Goal: Task Accomplishment & Management: Complete application form

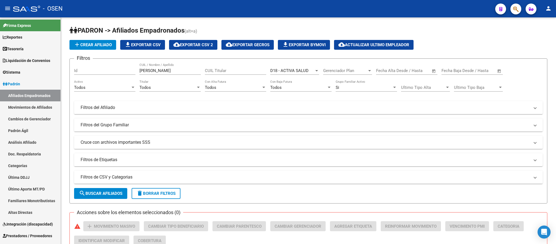
click at [514, 5] on span "button" at bounding box center [515, 9] width 5 height 11
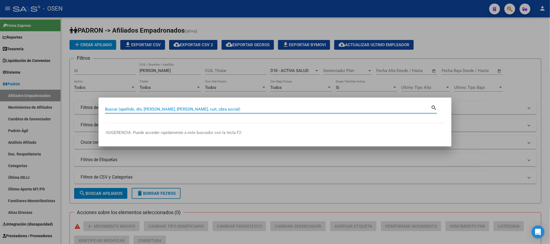
click at [314, 22] on div at bounding box center [275, 122] width 550 height 244
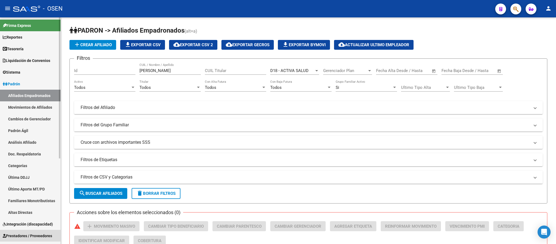
click at [35, 234] on span "Prestadores / Proveedores" at bounding box center [27, 235] width 49 height 6
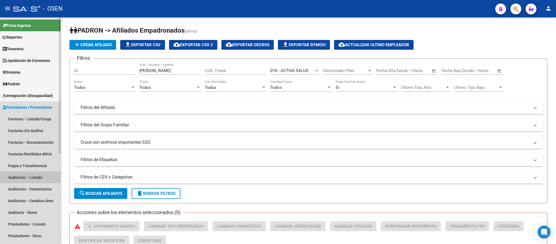
click at [36, 173] on link "Auditorías - Listado" at bounding box center [30, 177] width 60 height 12
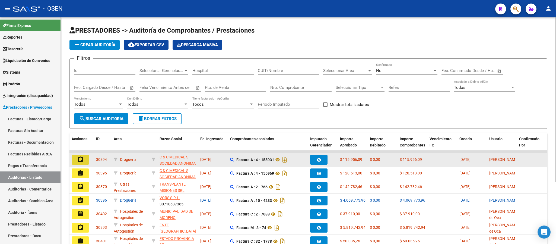
click at [79, 157] on mat-icon "assignment" at bounding box center [80, 159] width 7 height 7
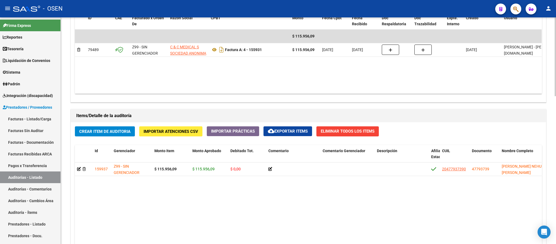
scroll to position [366, 0]
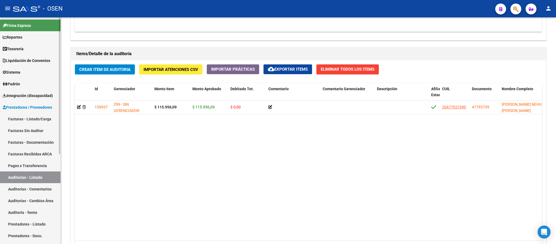
click at [37, 178] on link "Auditorías - Listado" at bounding box center [30, 177] width 60 height 12
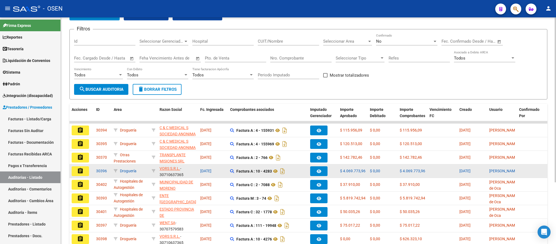
scroll to position [41, 0]
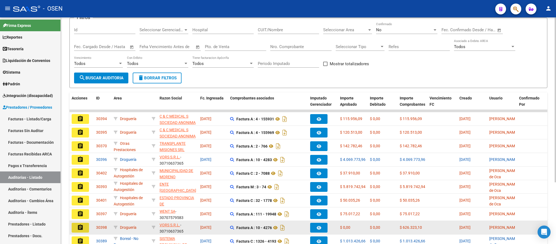
click at [75, 227] on button "assignment" at bounding box center [80, 227] width 17 height 10
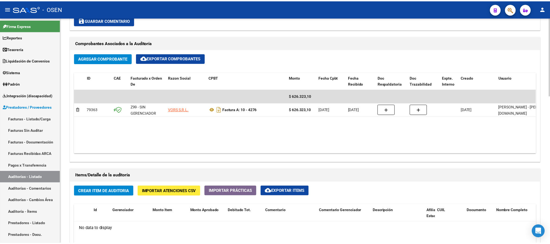
scroll to position [326, 0]
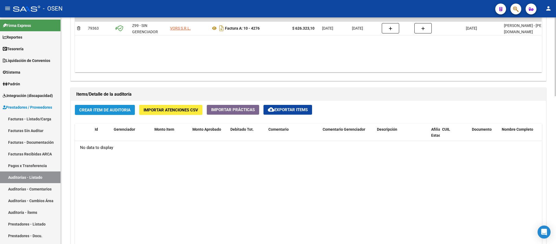
click at [115, 111] on span "Crear Item de Auditoria" at bounding box center [104, 109] width 51 height 5
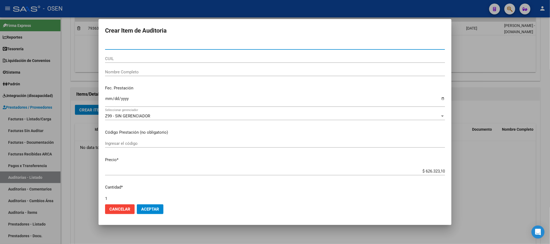
paste input "20307424410"
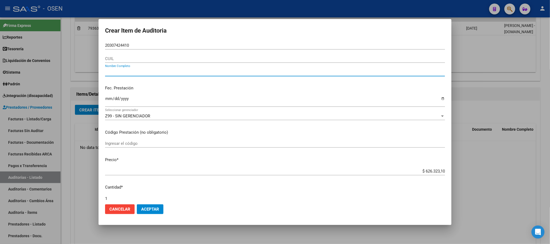
drag, startPoint x: 145, startPoint y: 38, endPoint x: 140, endPoint y: 45, distance: 8.1
click at [144, 38] on form "Crear Item de Auditoria 20307424410 Nro Documento CUIL Nombre Completo Fec. Pre…" at bounding box center [275, 121] width 340 height 193
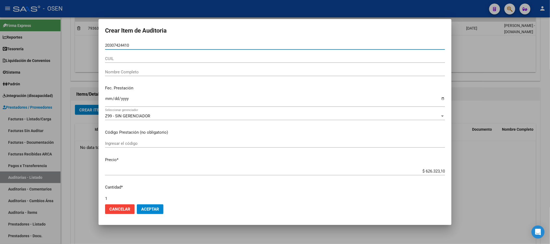
drag, startPoint x: 138, startPoint y: 46, endPoint x: 0, endPoint y: 24, distance: 139.5
click at [27, 30] on div "Crear Item de Auditoria 20307424410 Nro Documento CUIL Nombre Completo Fec. Pre…" at bounding box center [275, 122] width 550 height 244
click at [143, 46] on input "20307424410" at bounding box center [275, 45] width 340 height 5
drag, startPoint x: 109, startPoint y: 46, endPoint x: 52, endPoint y: 39, distance: 58.1
click at [56, 40] on div "Crear Item de Auditoria 2030742441 Nro Documento CUIL Nombre Completo Fec. Pres…" at bounding box center [275, 122] width 550 height 244
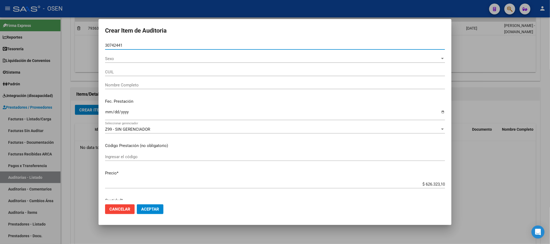
type input "30742441"
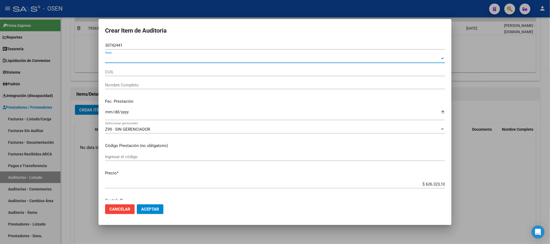
type input "20307424410"
type input "[PERSON_NAME] [PERSON_NAME]"
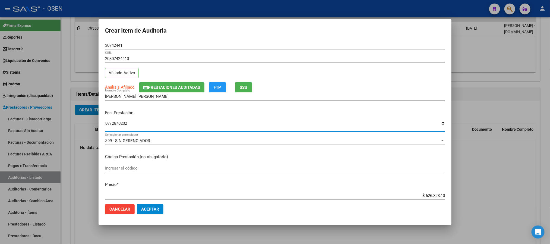
type input "[DATE]"
click at [120, 89] on span "Análisis Afiliado" at bounding box center [120, 87] width 30 height 5
type textarea "20307424410"
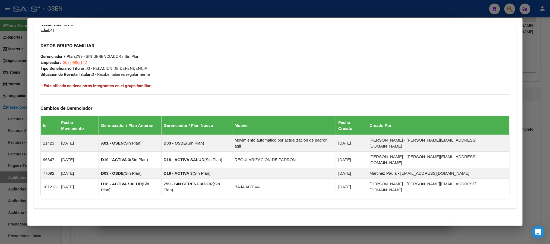
scroll to position [285, 0]
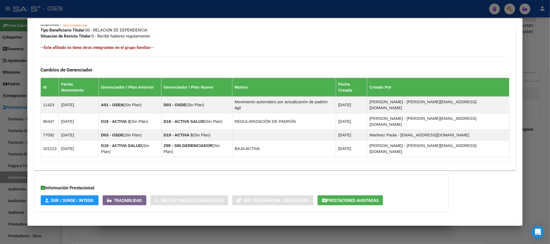
click at [310, 216] on mat-expansion-panel-header "Aportes y Contribuciones del Afiliado: 20307424410" at bounding box center [274, 222] width 481 height 13
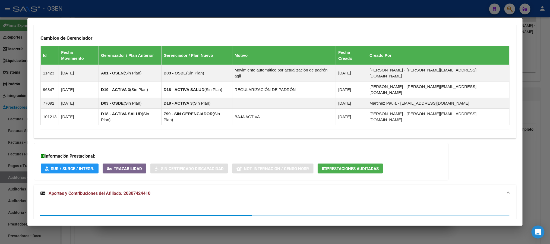
scroll to position [422, 0]
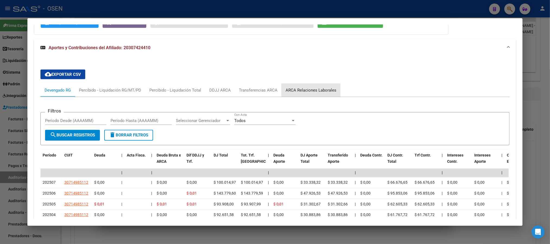
click at [317, 84] on div "ARCA Relaciones Laborales" at bounding box center [310, 90] width 59 height 13
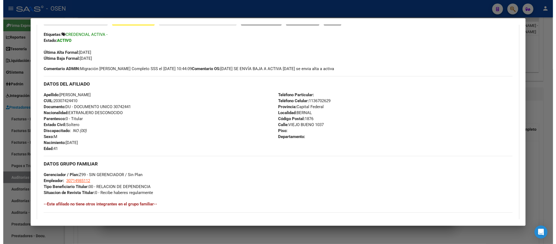
scroll to position [0, 0]
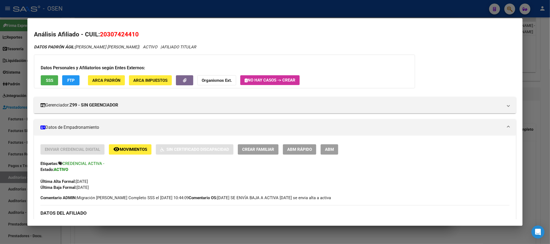
click at [162, 8] on div at bounding box center [275, 122] width 550 height 244
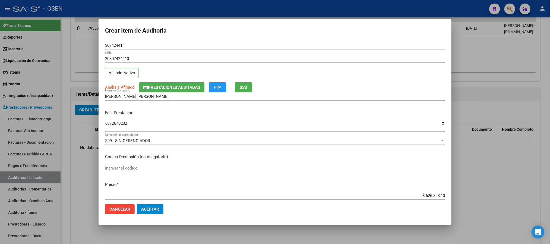
click at [150, 205] on button "Aceptar" at bounding box center [150, 209] width 27 height 10
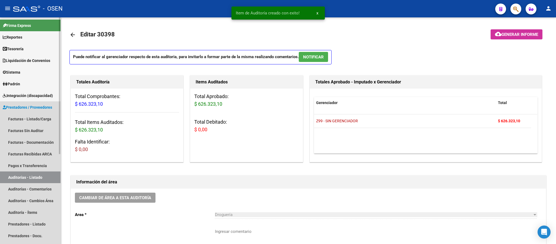
click at [30, 181] on link "Auditorías - Listado" at bounding box center [30, 177] width 60 height 12
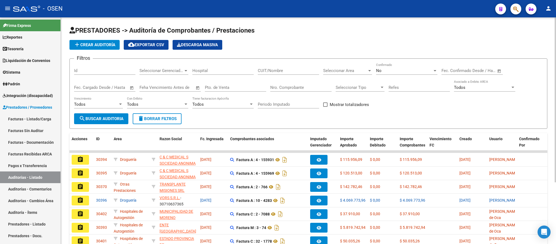
click at [85, 42] on button "add Crear Auditoría" at bounding box center [94, 45] width 50 height 10
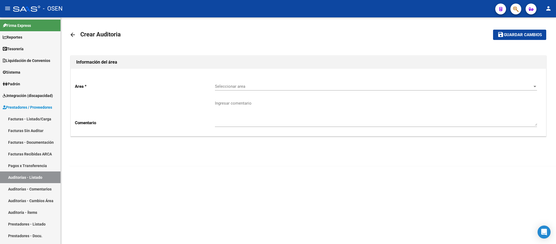
click at [239, 87] on span "Seleccionar area" at bounding box center [373, 86] width 317 height 5
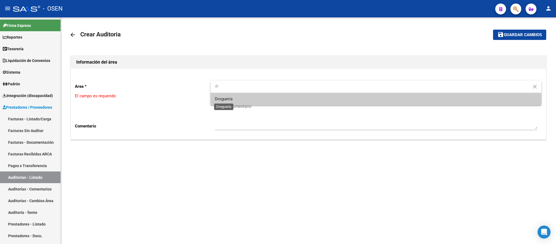
type input "dr"
click at [230, 97] on span "Droguería" at bounding box center [224, 98] width 18 height 5
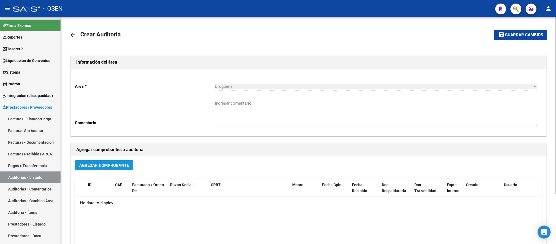
click at [103, 164] on span "Agregar Comprobante" at bounding box center [104, 165] width 50 height 5
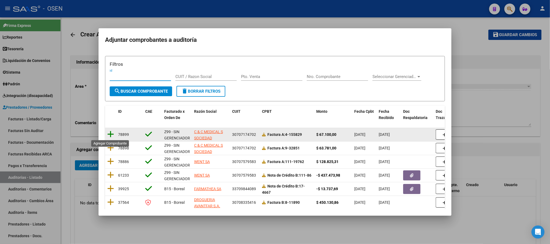
click at [112, 133] on icon at bounding box center [110, 134] width 7 height 8
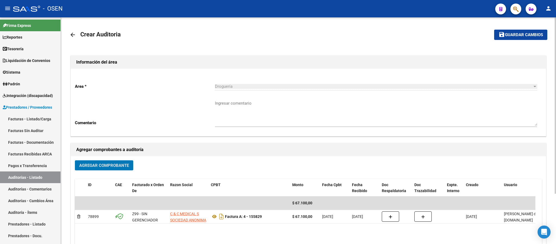
click at [530, 34] on span "Guardar cambios" at bounding box center [524, 35] width 38 height 5
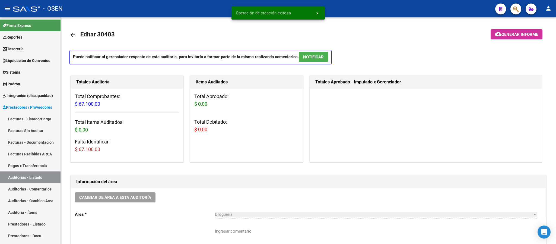
click at [513, 10] on icon "button" at bounding box center [515, 9] width 5 height 6
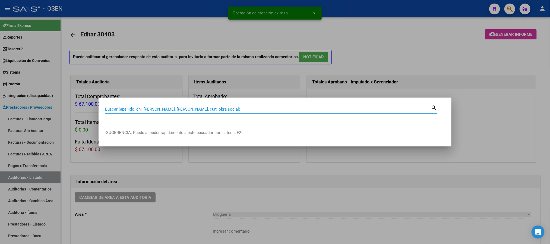
paste input "36.544.598"
type input "36544598"
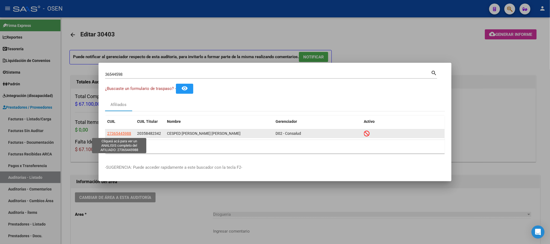
click at [120, 133] on span "27365445988" at bounding box center [119, 133] width 24 height 4
type textarea "27365445988"
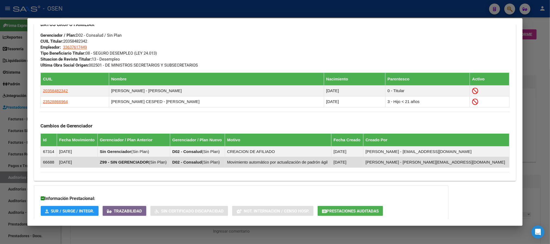
scroll to position [328, 0]
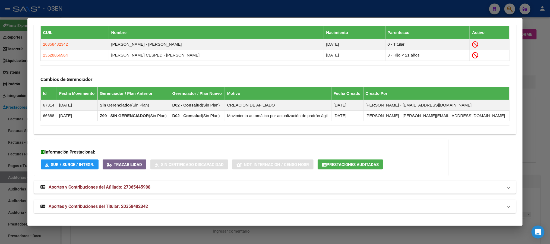
click at [350, 163] on span "Prestaciones Auditadas" at bounding box center [352, 164] width 52 height 5
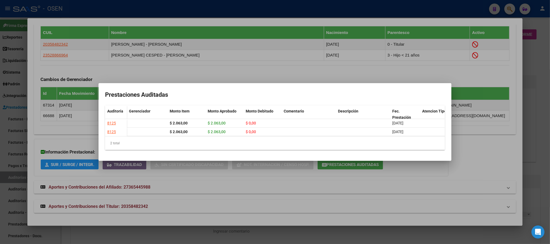
click at [372, 50] on div at bounding box center [275, 122] width 550 height 244
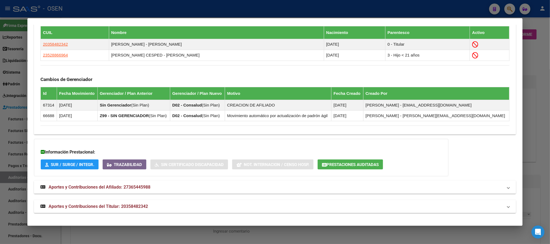
click at [362, 9] on div at bounding box center [275, 122] width 550 height 244
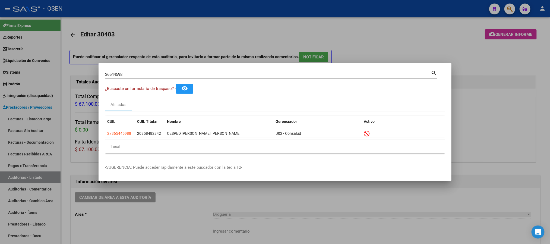
drag, startPoint x: 157, startPoint y: 72, endPoint x: 0, endPoint y: 22, distance: 164.6
click at [0, 40] on div "36544598 Buscar (apellido, dni, cuil, nro traspaso, cuit, obra social) search ¿…" at bounding box center [275, 122] width 550 height 244
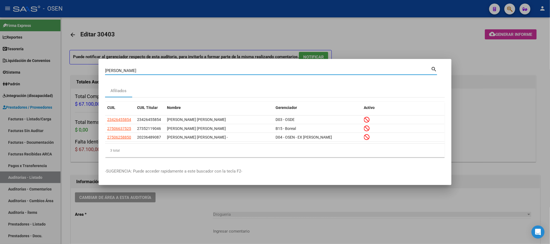
drag, startPoint x: 158, startPoint y: 68, endPoint x: 0, endPoint y: 0, distance: 172.0
click at [0, 37] on div "[PERSON_NAME] (apellido, dni, cuil, nro traspaso, cuit, obra social) search Afi…" at bounding box center [275, 122] width 550 height 244
type input "27216868"
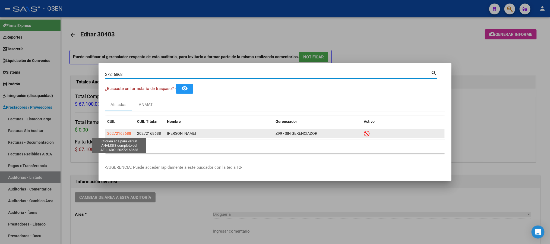
click at [123, 131] on span "20272168688" at bounding box center [119, 133] width 24 height 4
type textarea "20272168688"
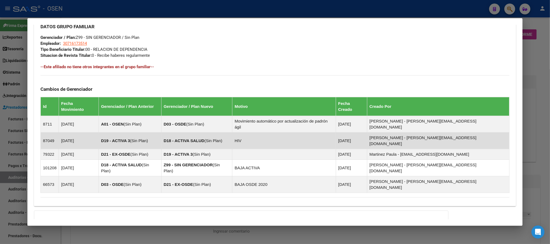
scroll to position [302, 0]
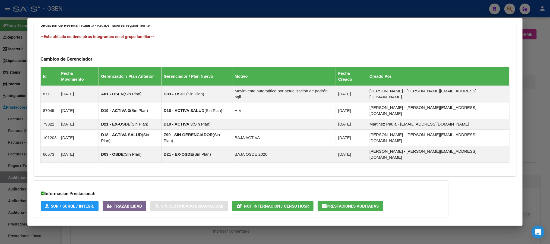
click at [216, 225] on mat-panel-title "Aportes y Contribuciones del Afiliado: 20272168688" at bounding box center [271, 228] width 462 height 7
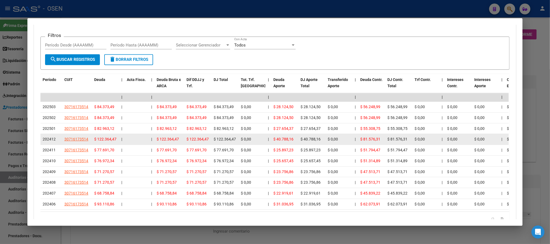
scroll to position [397, 0]
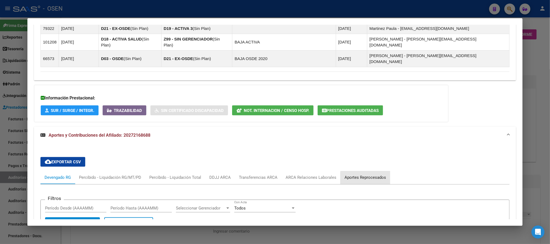
click at [378, 174] on div "Aportes Reprocesados" at bounding box center [365, 177] width 42 height 6
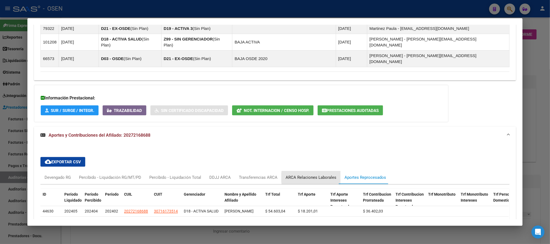
click at [310, 174] on div "ARCA Relaciones Laborales" at bounding box center [310, 177] width 51 height 6
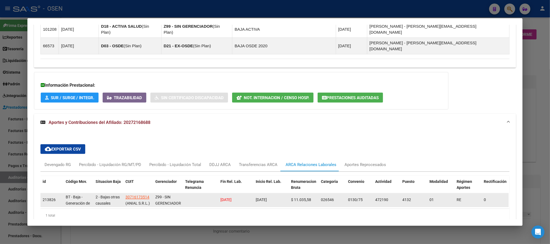
scroll to position [417, 0]
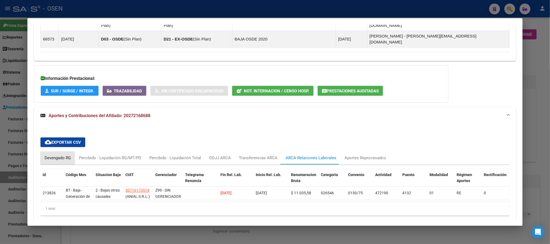
click at [48, 155] on div "Devengado RG" at bounding box center [57, 158] width 26 height 6
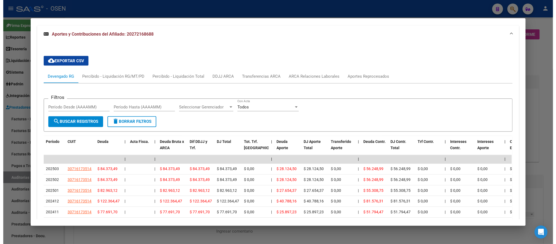
scroll to position [376, 0]
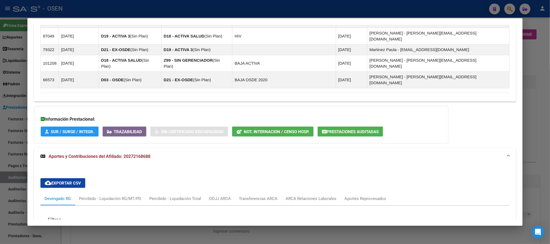
click at [213, 11] on div at bounding box center [275, 122] width 550 height 244
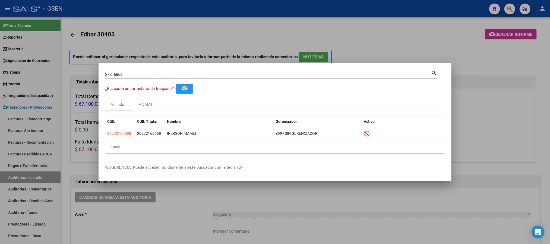
click at [347, 39] on div at bounding box center [275, 122] width 550 height 244
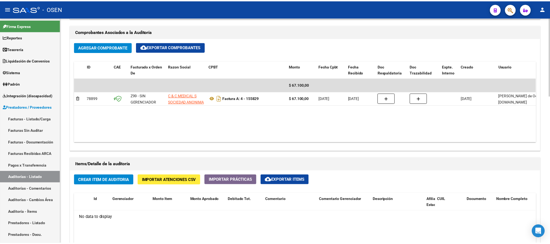
scroll to position [285, 0]
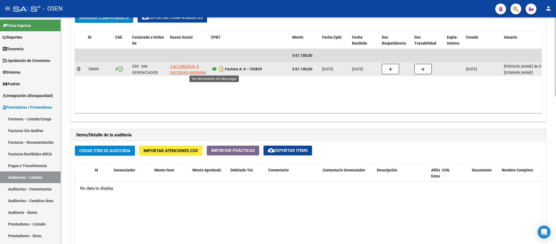
click at [216, 69] on icon at bounding box center [214, 69] width 7 height 7
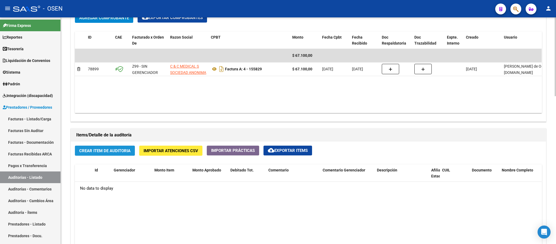
click at [111, 152] on span "Crear Item de Auditoria" at bounding box center [104, 150] width 51 height 5
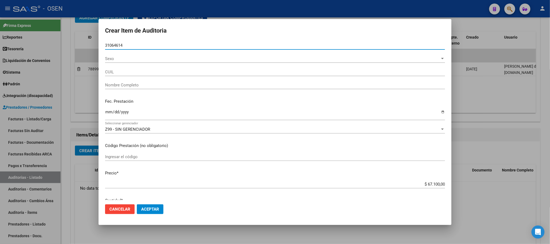
type input "31064614"
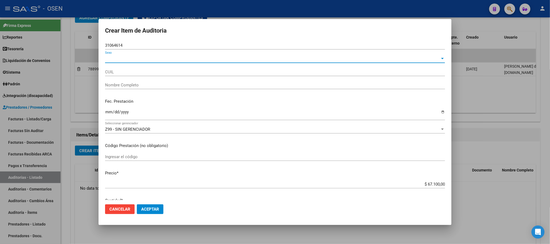
type input "20310646149"
type input "[PERSON_NAME] [PERSON_NAME]"
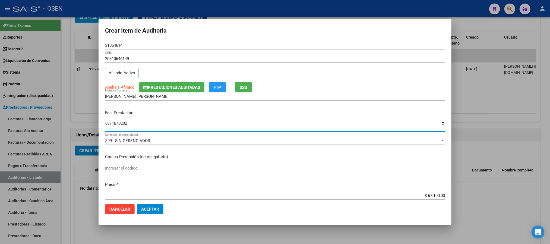
type input "[DATE]"
click at [123, 87] on span "Análisis Afiliado" at bounding box center [120, 87] width 30 height 5
type textarea "20310646149"
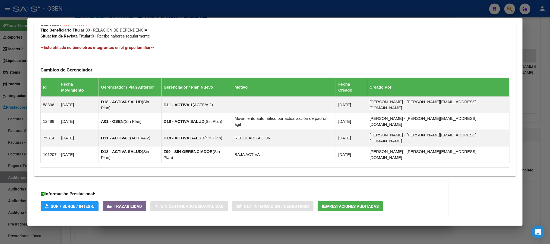
click at [209, 222] on mat-expansion-panel-header "Aportes y Contribuciones del Afiliado: 20310646149" at bounding box center [274, 228] width 481 height 13
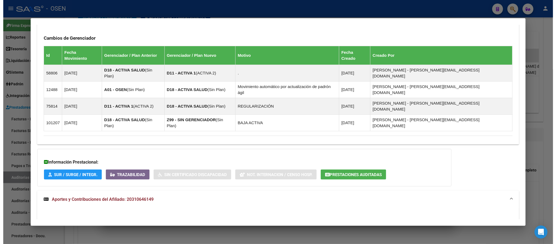
scroll to position [398, 0]
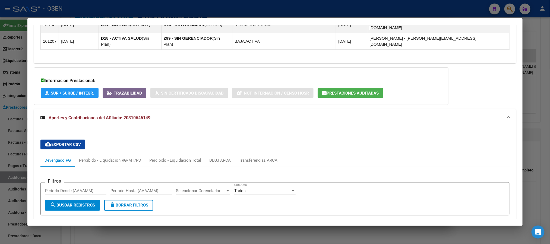
click at [167, 5] on div at bounding box center [275, 122] width 550 height 244
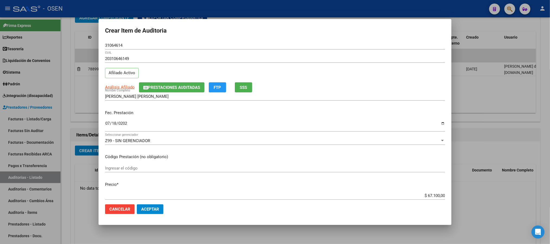
click at [153, 212] on button "Aceptar" at bounding box center [150, 209] width 27 height 10
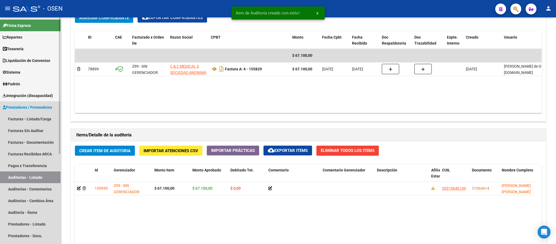
click at [35, 175] on link "Auditorías - Listado" at bounding box center [30, 177] width 60 height 12
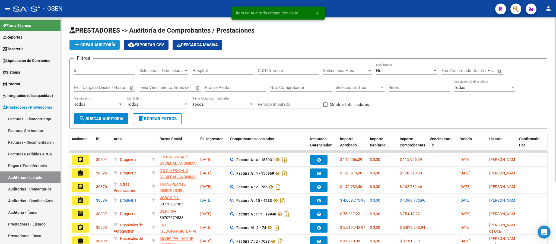
click at [92, 45] on span "add Crear Auditoría" at bounding box center [95, 44] width 42 height 5
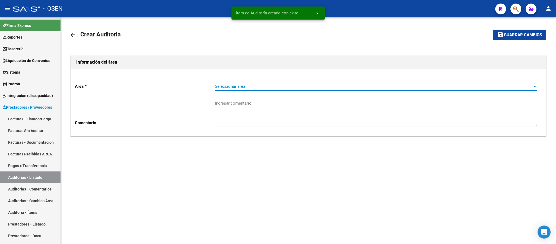
click at [260, 85] on span "Seleccionar area" at bounding box center [373, 86] width 317 height 5
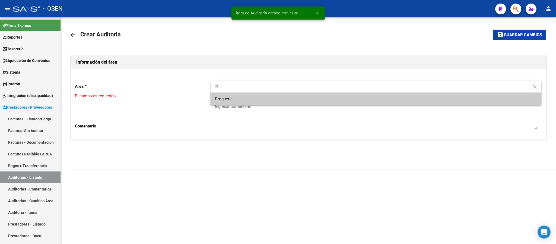
type input "dr"
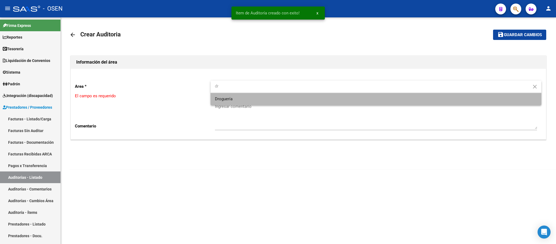
click at [243, 95] on span "Droguería" at bounding box center [376, 99] width 322 height 12
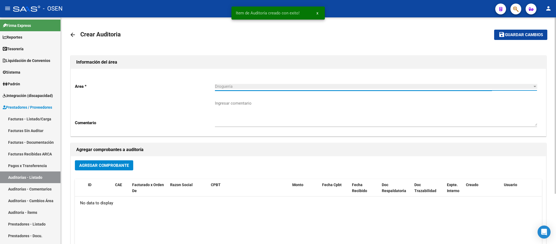
click at [102, 165] on span "Agregar Comprobante" at bounding box center [104, 165] width 50 height 5
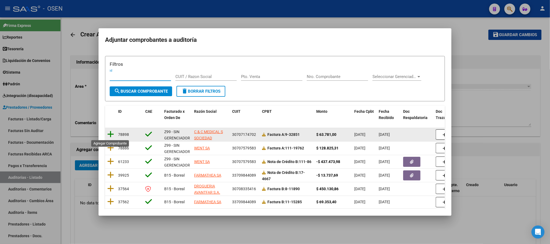
click at [109, 134] on icon at bounding box center [110, 134] width 7 height 8
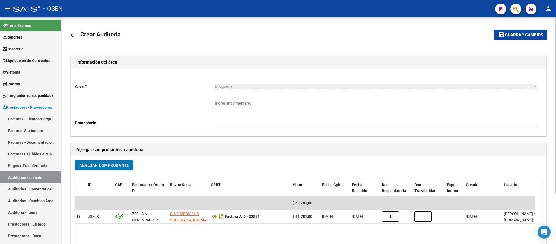
click at [521, 42] on mat-toolbar-row "save Guardar cambios" at bounding box center [497, 34] width 99 height 17
click at [519, 38] on button "save Guardar cambios" at bounding box center [520, 35] width 53 height 10
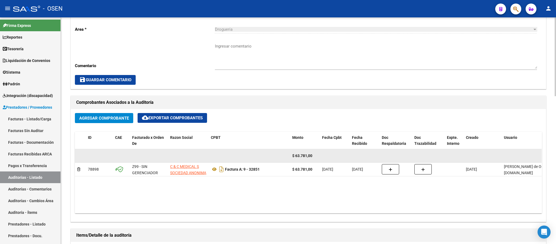
scroll to position [203, 0]
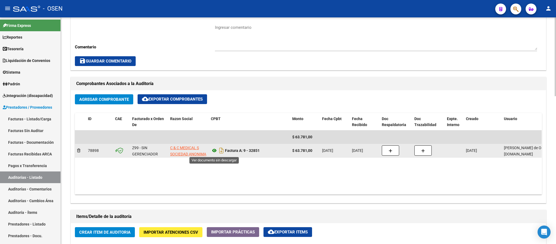
click at [215, 151] on icon at bounding box center [214, 150] width 7 height 7
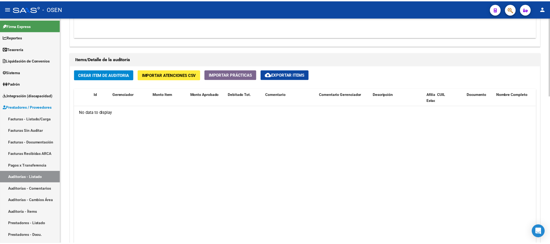
scroll to position [366, 0]
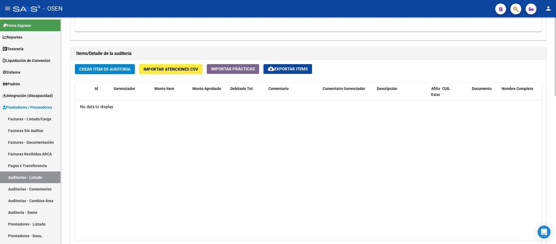
click at [103, 69] on span "Crear Item de Auditoria" at bounding box center [104, 69] width 51 height 5
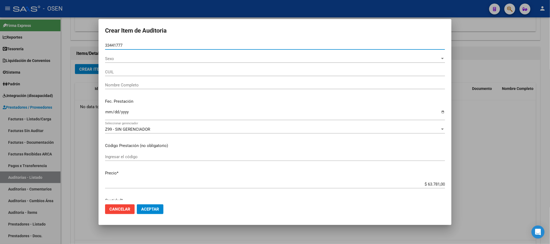
type input "33441777"
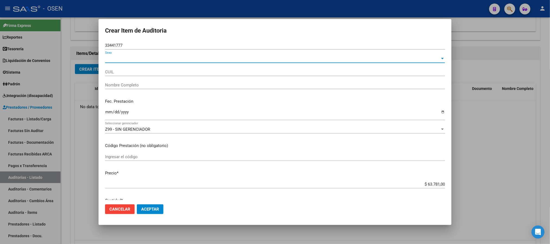
type input "20334417779"
type input "SOLOAGA [PERSON_NAME]"
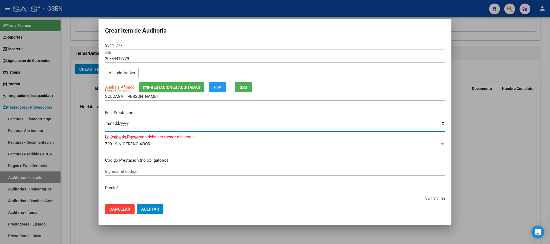
type input "5025-06-01"
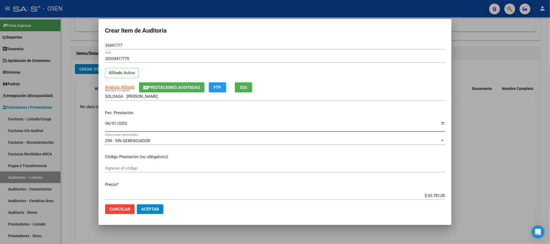
type input "[DATE]"
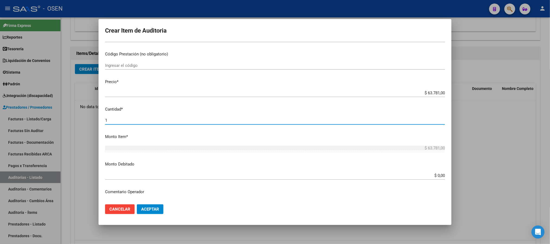
scroll to position [0, 0]
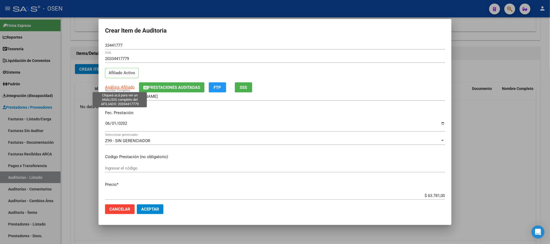
click at [125, 87] on span "Análisis Afiliado" at bounding box center [120, 87] width 30 height 5
type textarea "20334417779"
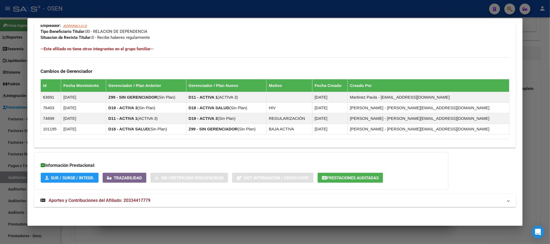
scroll to position [279, 0]
click at [265, 199] on mat-panel-title "Aportes y Contribuciones del Afiliado: 20334417779" at bounding box center [271, 200] width 462 height 7
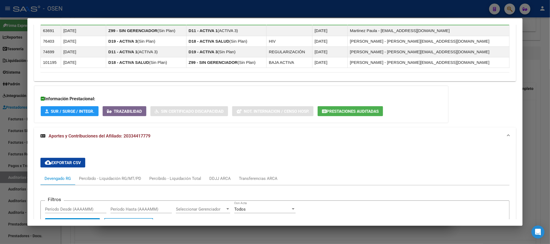
scroll to position [344, 0]
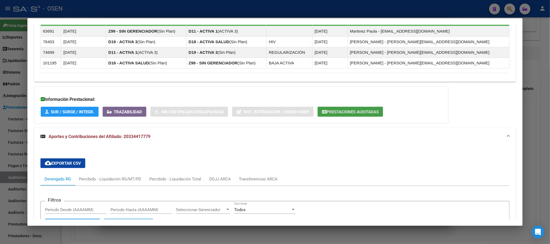
click at [325, 108] on button "Prestaciones Auditadas" at bounding box center [349, 112] width 65 height 10
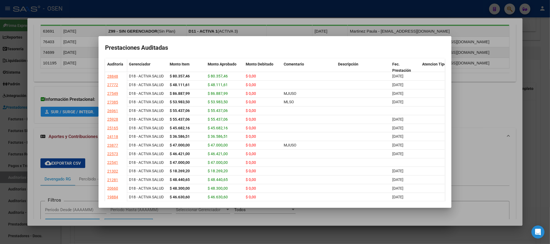
click at [233, 15] on div at bounding box center [275, 122] width 550 height 244
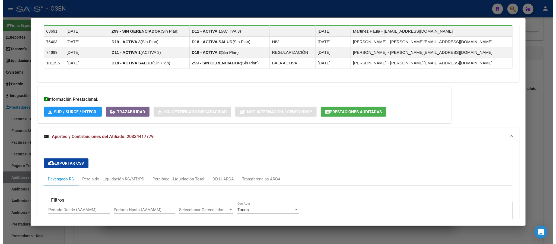
scroll to position [547, 0]
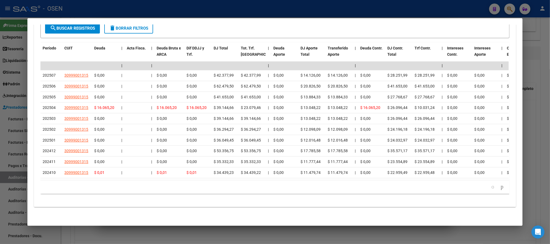
click at [164, 6] on div at bounding box center [275, 122] width 550 height 244
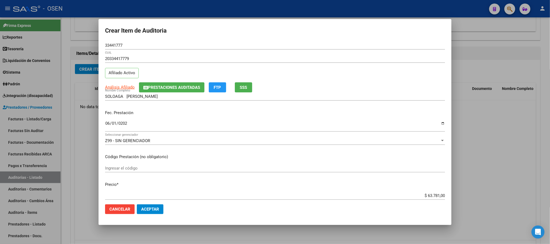
click at [161, 211] on button "Aceptar" at bounding box center [150, 209] width 27 height 10
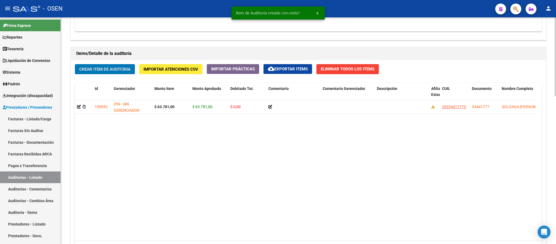
scroll to position [163, 0]
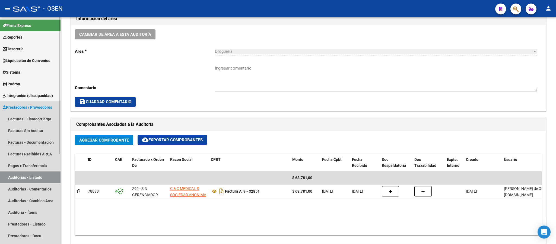
drag, startPoint x: 42, startPoint y: 178, endPoint x: 55, endPoint y: 166, distance: 18.0
click at [42, 178] on link "Auditorías - Listado" at bounding box center [30, 177] width 60 height 12
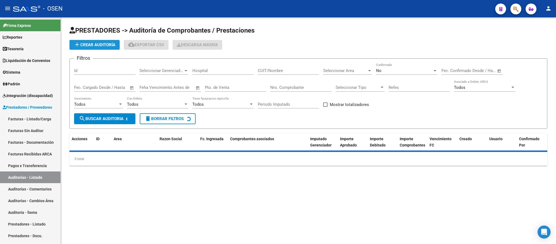
click at [116, 41] on button "add Crear Auditoría" at bounding box center [94, 45] width 50 height 10
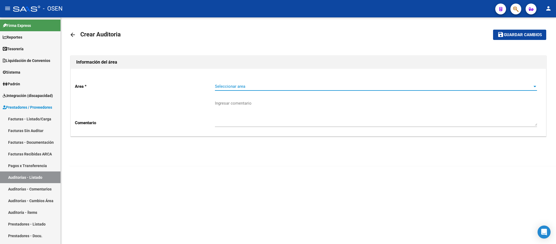
click at [275, 84] on span "Seleccionar area" at bounding box center [373, 86] width 317 height 5
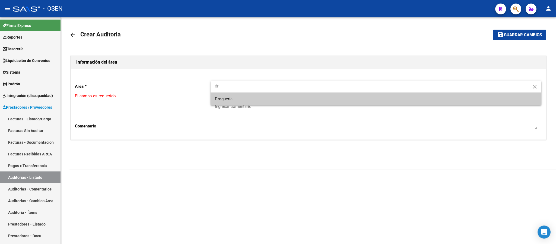
type input "dr"
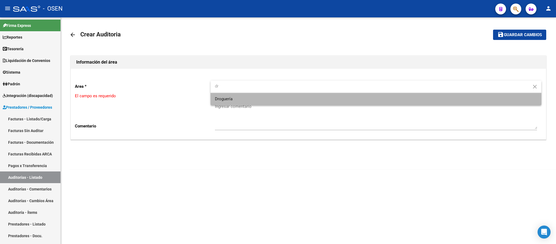
click at [238, 99] on span "Droguería" at bounding box center [376, 99] width 322 height 12
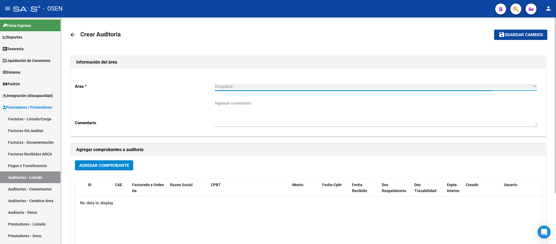
click at [107, 166] on span "Agregar Comprobante" at bounding box center [104, 165] width 50 height 5
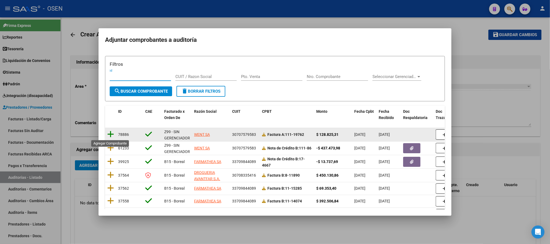
click at [109, 131] on icon at bounding box center [110, 134] width 7 height 8
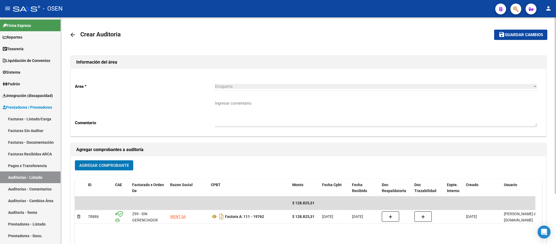
click at [522, 33] on span "Guardar cambios" at bounding box center [524, 35] width 38 height 5
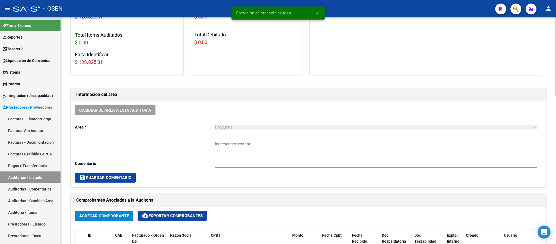
scroll to position [163, 0]
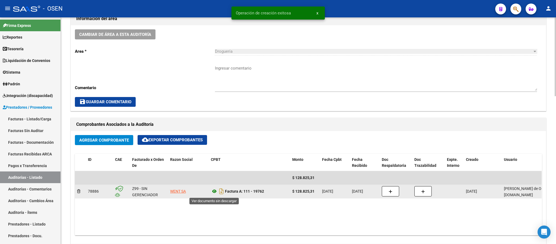
click at [216, 192] on icon at bounding box center [214, 191] width 7 height 7
